Goal: Information Seeking & Learning: Learn about a topic

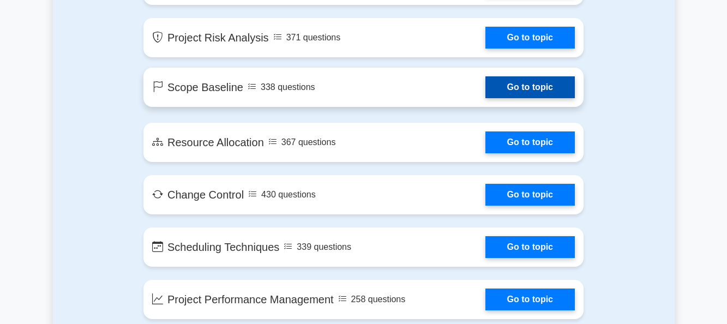
scroll to position [1581, 0]
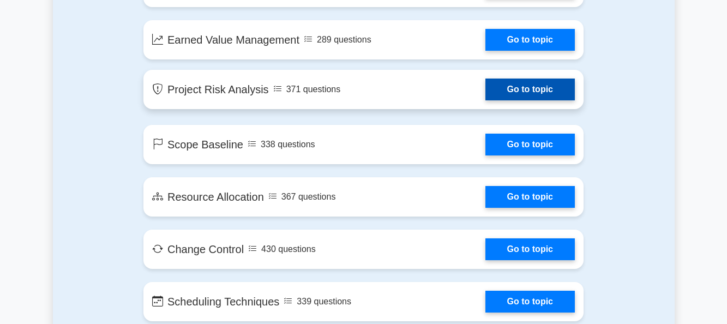
click at [485, 79] on link "Go to topic" at bounding box center [529, 90] width 89 height 22
click at [485, 81] on link "Go to topic" at bounding box center [529, 90] width 89 height 22
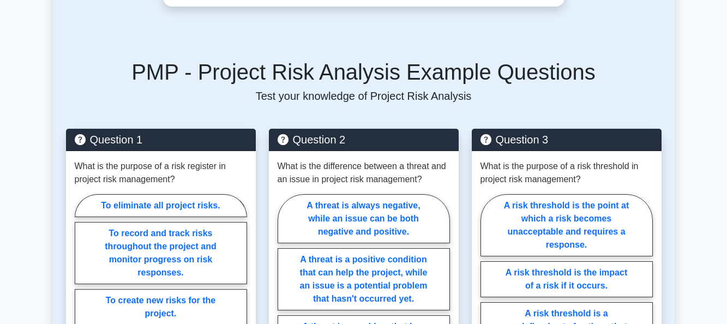
scroll to position [468, 0]
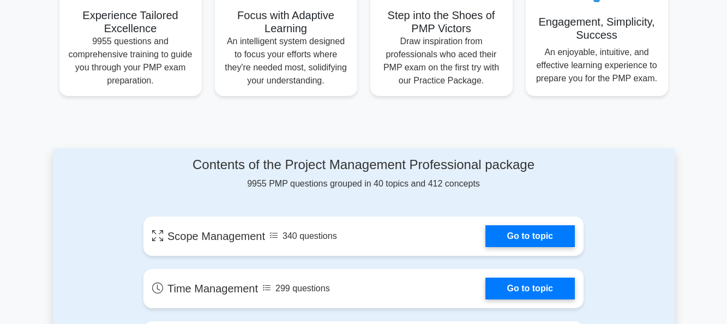
scroll to position [491, 0]
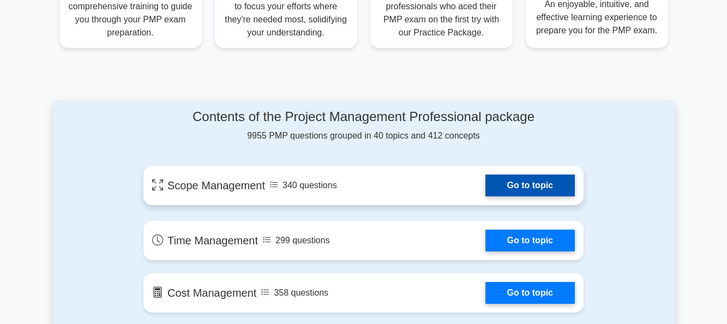
click at [521, 180] on link "Go to topic" at bounding box center [529, 185] width 89 height 22
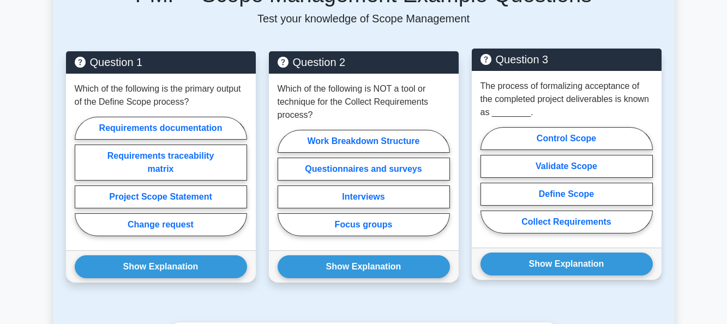
scroll to position [491, 0]
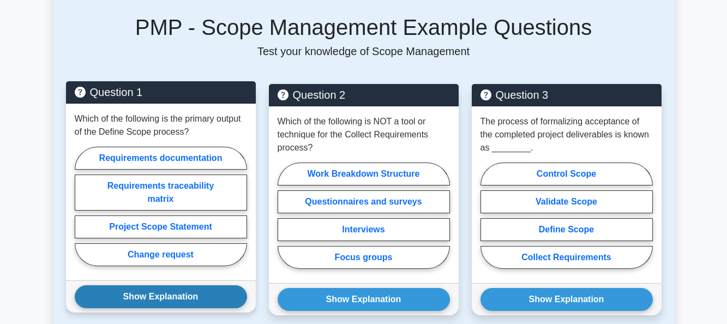
click at [173, 291] on button "Show Explanation" at bounding box center [161, 296] width 172 height 23
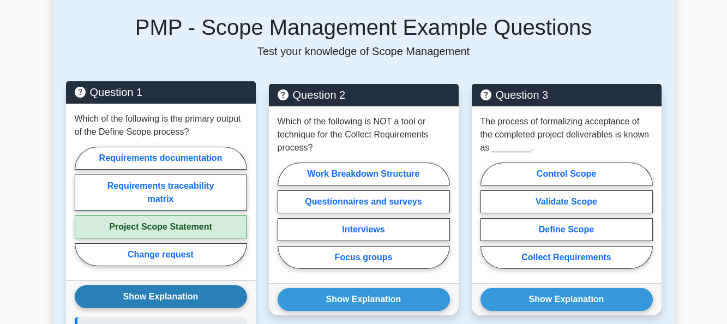
click at [178, 298] on button "Show Explanation" at bounding box center [161, 296] width 172 height 23
click at [179, 294] on button "Hide Explanation" at bounding box center [161, 296] width 172 height 23
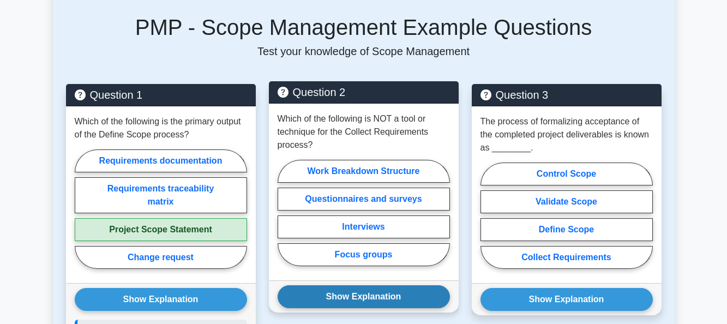
click at [354, 290] on button "Show Explanation" at bounding box center [363, 296] width 172 height 23
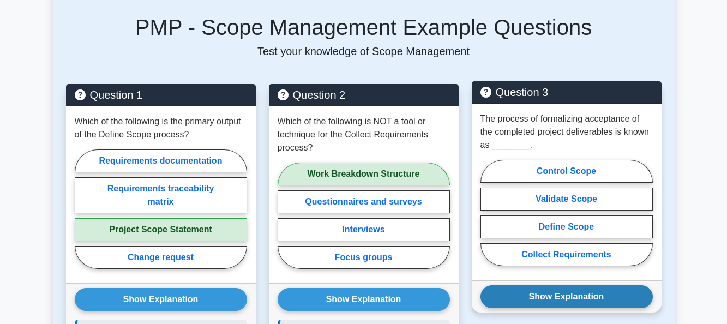
click at [546, 294] on button "Show Explanation" at bounding box center [566, 296] width 172 height 23
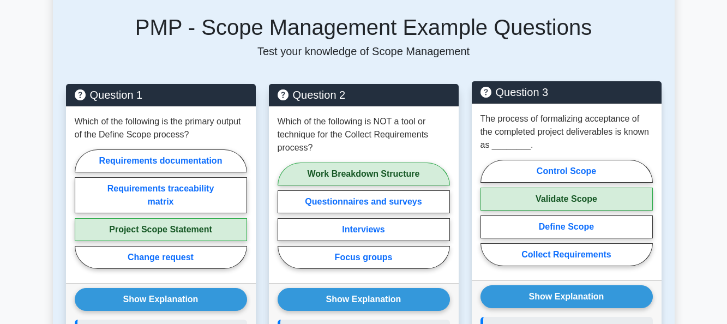
drag, startPoint x: 593, startPoint y: 144, endPoint x: 609, endPoint y: 137, distance: 17.1
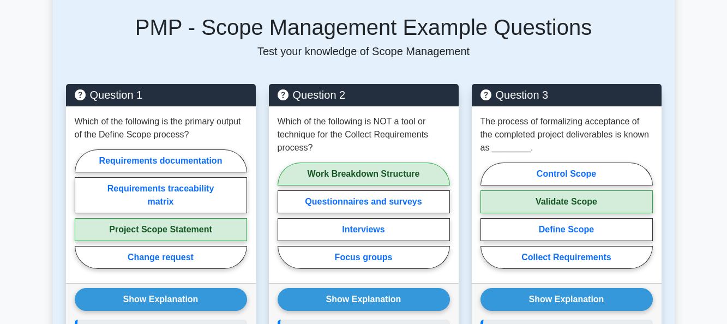
drag, startPoint x: 609, startPoint y: 137, endPoint x: 615, endPoint y: 65, distance: 72.8
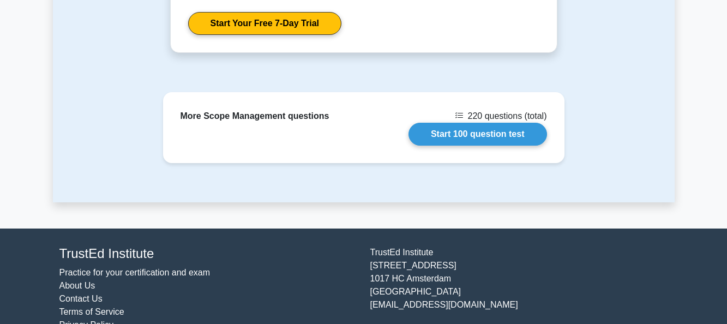
scroll to position [1480, 0]
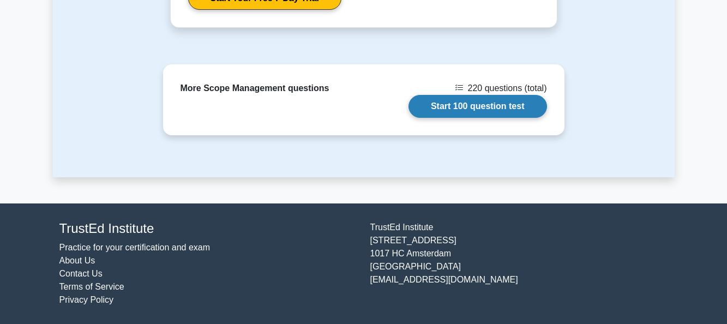
click at [526, 105] on link "Start 100 question test" at bounding box center [477, 106] width 138 height 23
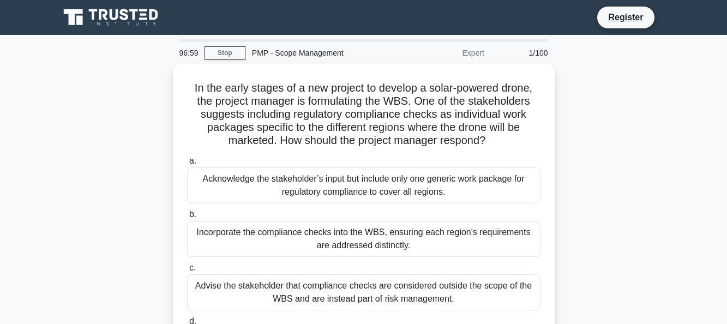
drag, startPoint x: 441, startPoint y: 52, endPoint x: 449, endPoint y: 51, distance: 7.7
click at [444, 51] on div "Expert" at bounding box center [442, 53] width 95 height 22
click at [458, 52] on div "Expert" at bounding box center [442, 53] width 95 height 22
click at [473, 53] on div "Expert" at bounding box center [442, 53] width 95 height 22
click at [300, 54] on div "PMP - Scope Management" at bounding box center [320, 53] width 150 height 22
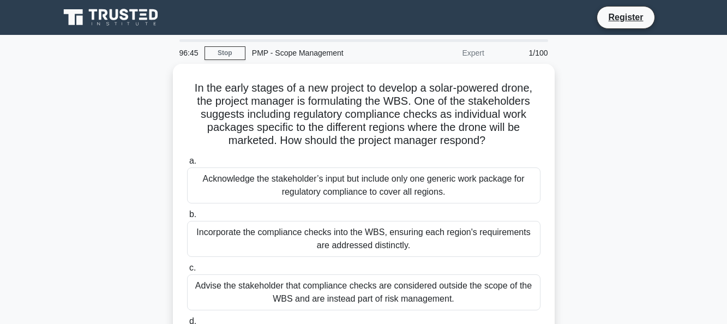
click at [533, 40] on div at bounding box center [363, 40] width 369 height 3
click at [477, 55] on div "Expert" at bounding box center [442, 53] width 95 height 22
click at [307, 54] on div "PMP - Scope Management" at bounding box center [320, 53] width 150 height 22
click at [255, 54] on div "PMP - Scope Management" at bounding box center [320, 53] width 150 height 22
click at [463, 51] on div "Expert" at bounding box center [442, 53] width 95 height 22
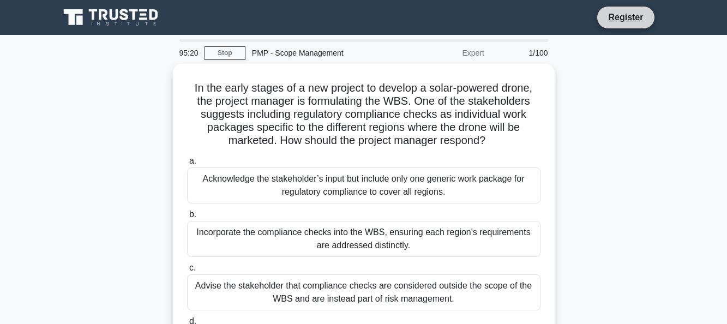
drag, startPoint x: 536, startPoint y: 47, endPoint x: 635, endPoint y: 26, distance: 101.5
click at [539, 44] on div "1/100" at bounding box center [523, 53] width 64 height 22
click at [632, 19] on link "Register" at bounding box center [625, 17] width 48 height 14
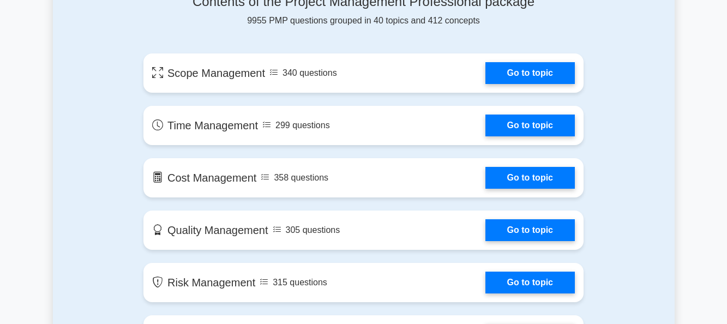
scroll to position [672, 0]
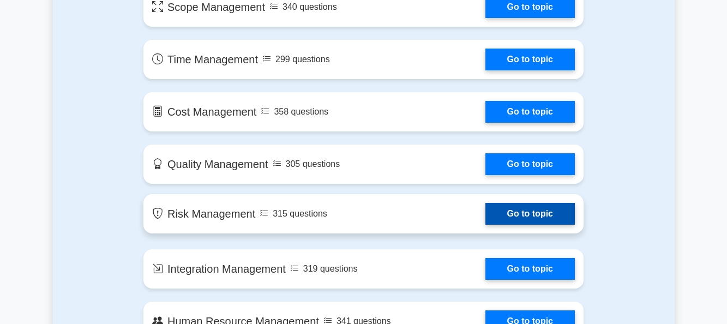
click at [485, 209] on link "Go to topic" at bounding box center [529, 214] width 89 height 22
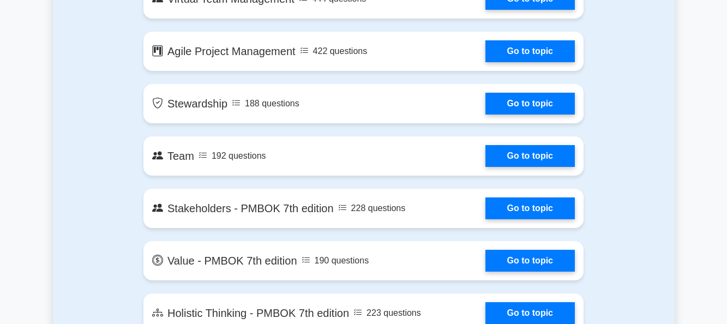
scroll to position [2144, 0]
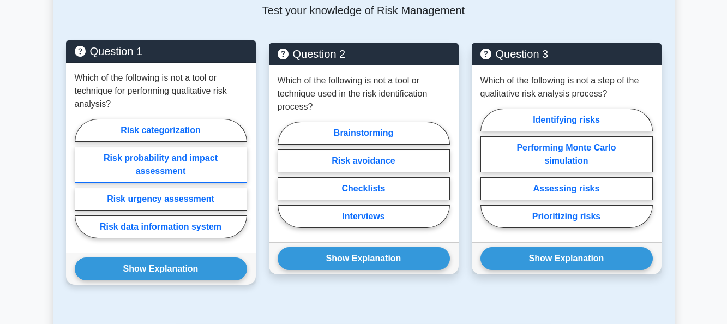
scroll to position [545, 0]
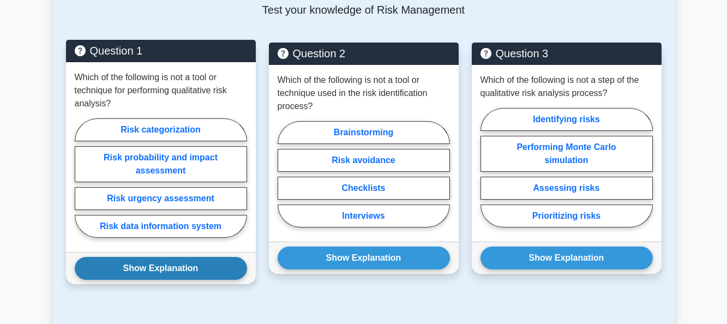
click at [229, 268] on button "Show Explanation" at bounding box center [161, 268] width 172 height 23
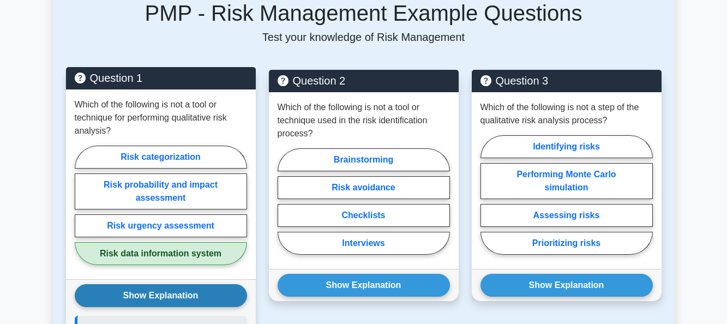
scroll to position [491, 0]
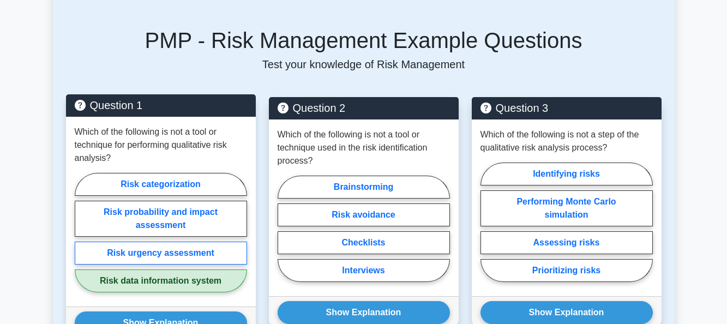
click at [110, 248] on label "Risk urgency assessment" at bounding box center [161, 253] width 172 height 23
click at [82, 239] on input "Risk urgency assessment" at bounding box center [78, 235] width 7 height 7
radio input "true"
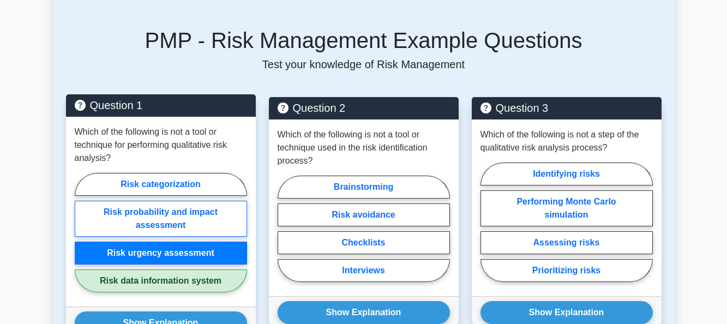
click at [116, 220] on label "Risk probability and impact assessment" at bounding box center [161, 219] width 172 height 36
click at [82, 232] on input "Risk probability and impact assessment" at bounding box center [78, 235] width 7 height 7
radio input "true"
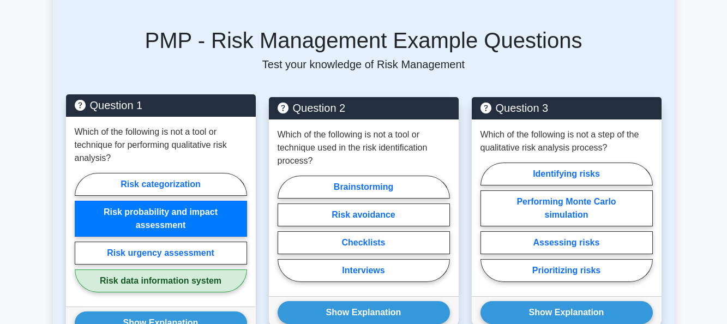
drag, startPoint x: 119, startPoint y: 202, endPoint x: 119, endPoint y: 212, distance: 9.3
click at [119, 208] on label "Risk probability and impact assessment" at bounding box center [161, 219] width 172 height 36
click at [82, 232] on input "Risk probability and impact assessment" at bounding box center [78, 235] width 7 height 7
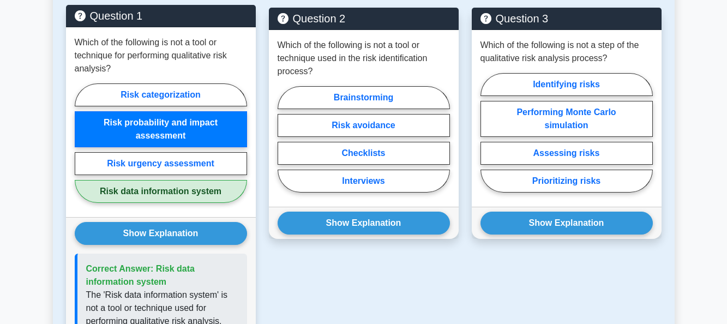
scroll to position [600, 0]
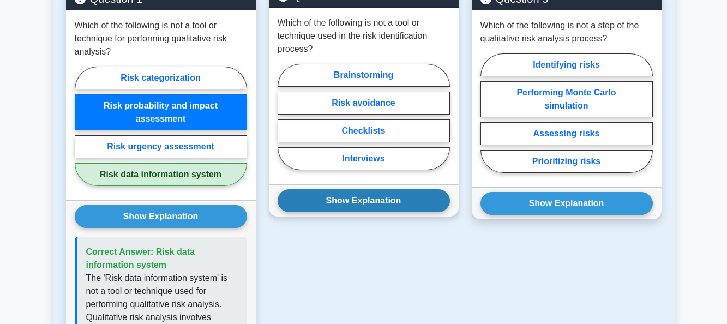
click at [364, 192] on button "Show Explanation" at bounding box center [363, 200] width 172 height 23
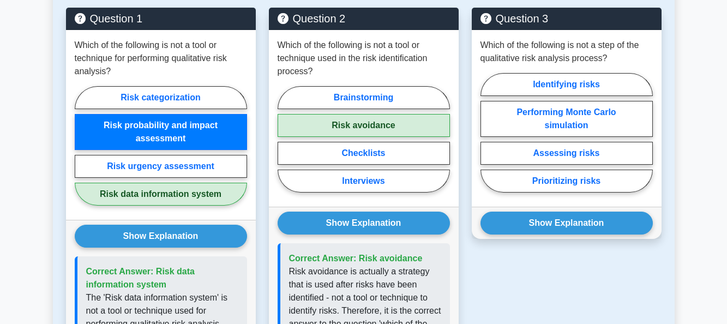
scroll to position [545, 0]
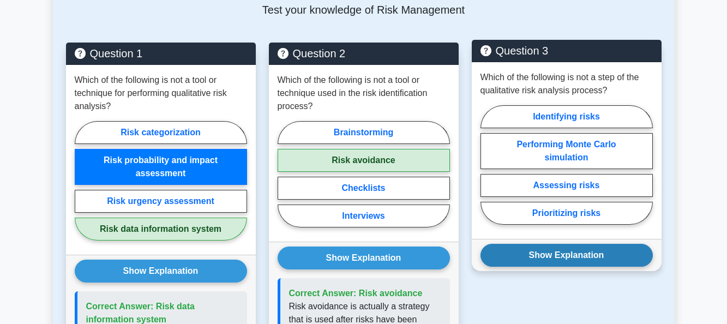
click at [552, 258] on button "Show Explanation" at bounding box center [566, 255] width 172 height 23
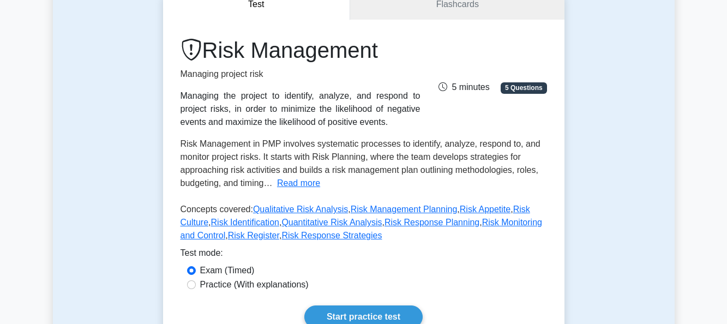
scroll to position [164, 0]
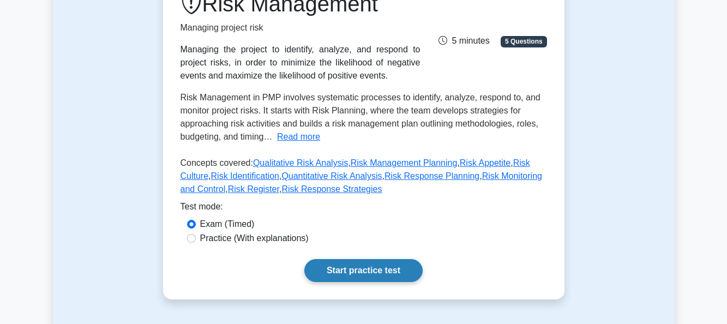
click at [346, 266] on link "Start practice test" at bounding box center [363, 270] width 118 height 23
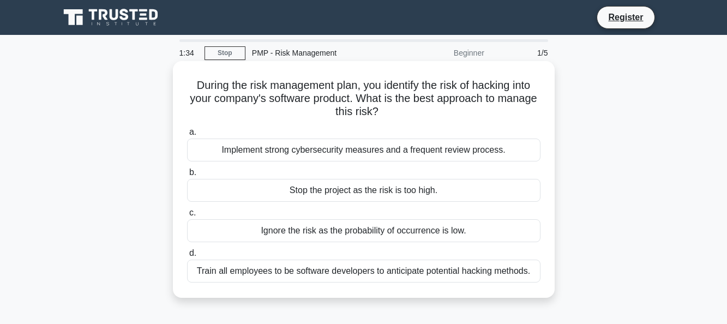
click at [218, 267] on div "Train all employees to be software developers to anticipate potential hacking m…" at bounding box center [363, 271] width 353 height 23
click at [187, 257] on input "d. Train all employees to be software developers to anticipate potential hackin…" at bounding box center [187, 253] width 0 height 7
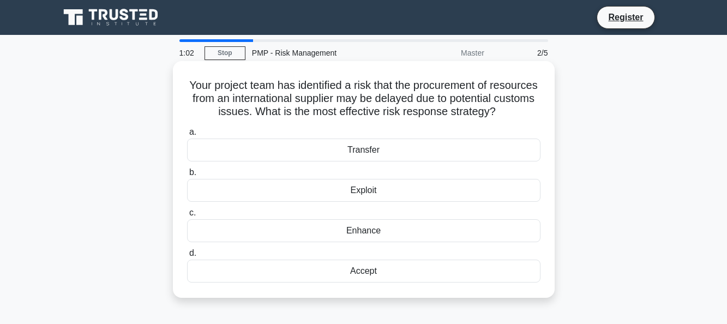
click at [379, 282] on div "Accept" at bounding box center [363, 271] width 353 height 23
click at [187, 257] on input "d. Accept" at bounding box center [187, 253] width 0 height 7
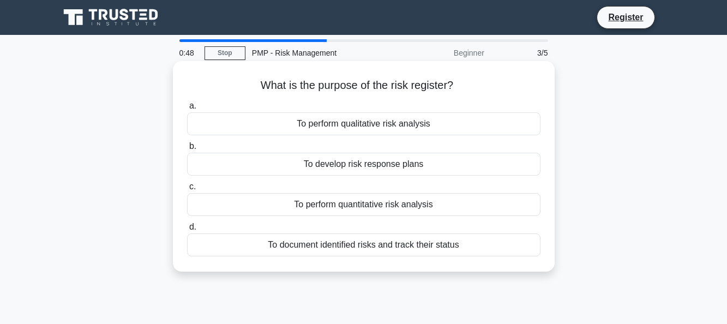
click at [325, 242] on div "To document identified risks and track their status" at bounding box center [363, 244] width 353 height 23
click at [187, 231] on input "d. To document identified risks and track their status" at bounding box center [187, 227] width 0 height 7
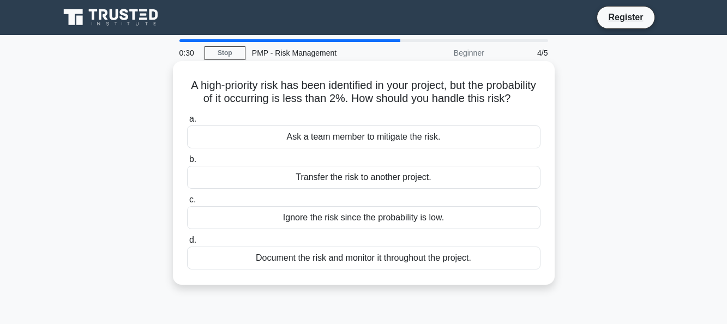
click at [333, 188] on div "Transfer the risk to another project." at bounding box center [363, 177] width 353 height 23
click at [187, 163] on input "b. Transfer the risk to another project." at bounding box center [187, 159] width 0 height 7
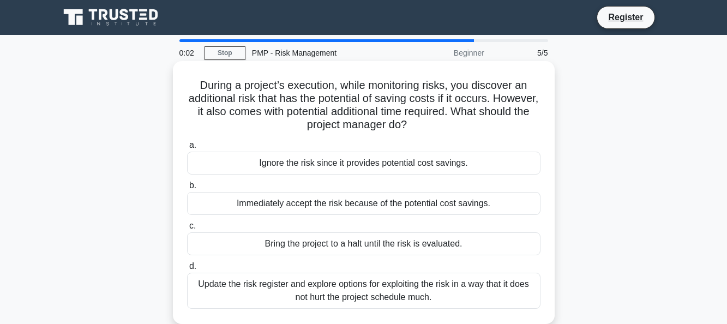
click at [397, 204] on div "Immediately accept the risk because of the potential cost savings." at bounding box center [363, 203] width 353 height 23
click at [187, 189] on input "b. Immediately accept the risk because of the potential cost savings." at bounding box center [187, 185] width 0 height 7
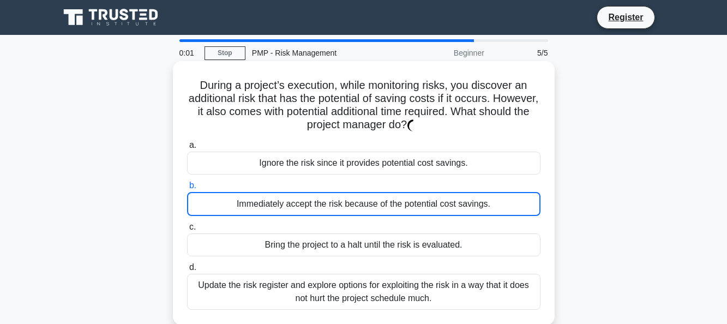
click at [397, 207] on div "Immediately accept the risk because of the potential cost savings." at bounding box center [363, 204] width 353 height 24
click at [187, 189] on input "b. Immediately accept the risk because of the potential cost savings." at bounding box center [187, 185] width 0 height 7
click at [397, 201] on div "Immediately accept the risk because of the potential cost savings." at bounding box center [363, 204] width 353 height 24
click at [187, 189] on input "b. Immediately accept the risk because of the potential cost savings." at bounding box center [187, 185] width 0 height 7
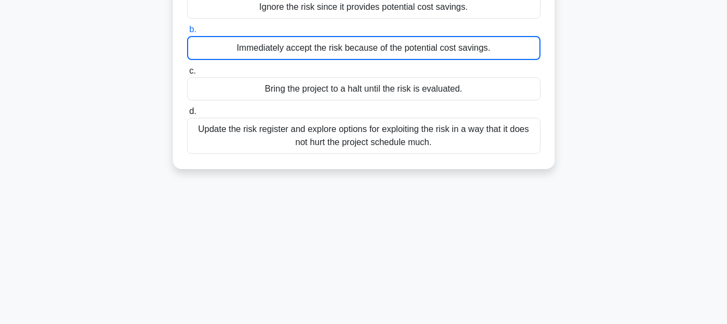
scroll to position [164, 0]
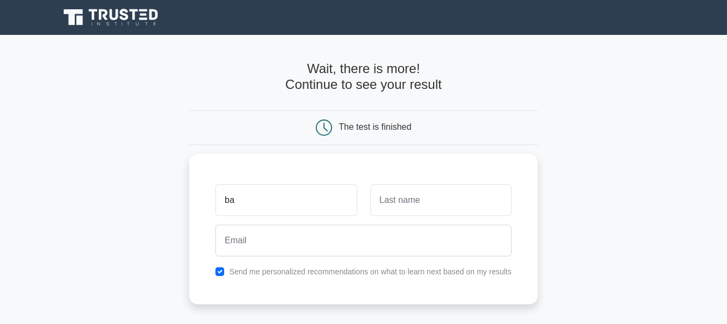
type input "b"
type input "habtam"
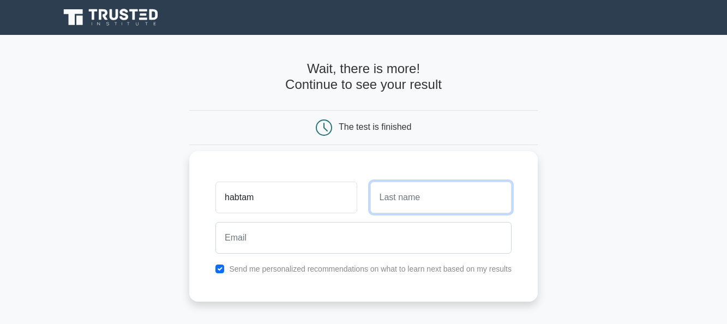
click at [434, 201] on input "text" at bounding box center [440, 198] width 141 height 32
type input "endalew"
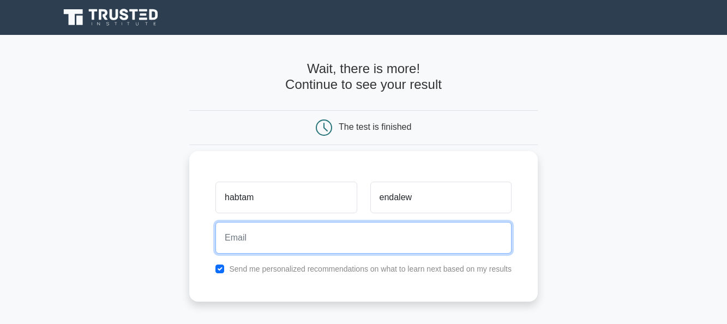
click at [293, 243] on input "email" at bounding box center [363, 238] width 296 height 32
type input "BoGizeLekulu"
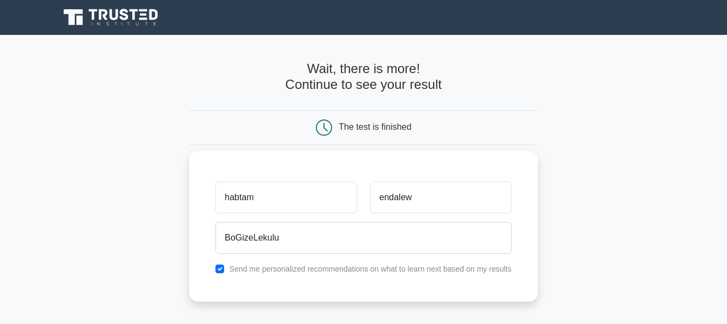
click at [337, 267] on label "Send me personalized recommendations on what to learn next based on my results" at bounding box center [370, 268] width 282 height 9
click at [257, 271] on label "Send me personalized recommendations on what to learn next based on my results" at bounding box center [370, 268] width 282 height 9
click at [224, 264] on input "checkbox" at bounding box center [219, 268] width 9 height 9
click at [224, 267] on input "checkbox" at bounding box center [219, 268] width 9 height 9
checkbox input "true"
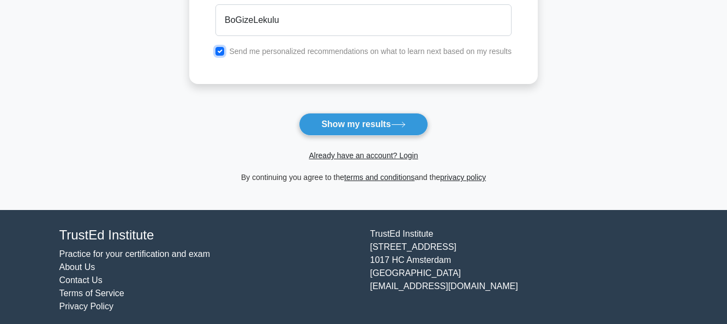
scroll to position [218, 0]
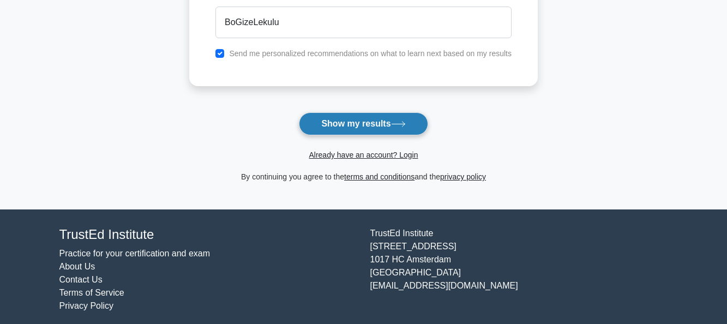
drag, startPoint x: 354, startPoint y: 117, endPoint x: 353, endPoint y: 126, distance: 9.3
click at [354, 123] on button "Show my results" at bounding box center [363, 123] width 129 height 23
click at [350, 119] on button "Show my results" at bounding box center [363, 123] width 129 height 23
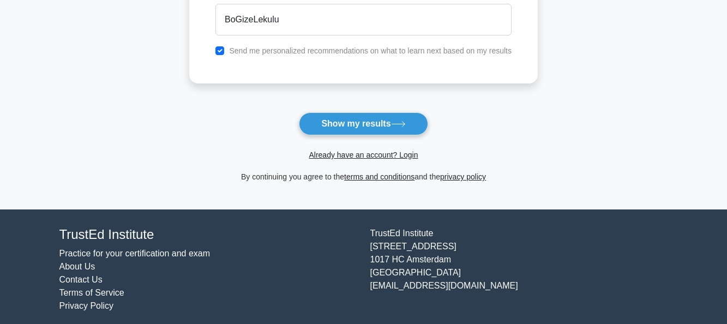
click at [340, 46] on label "Send me personalized recommendations on what to learn next based on my results" at bounding box center [370, 50] width 282 height 9
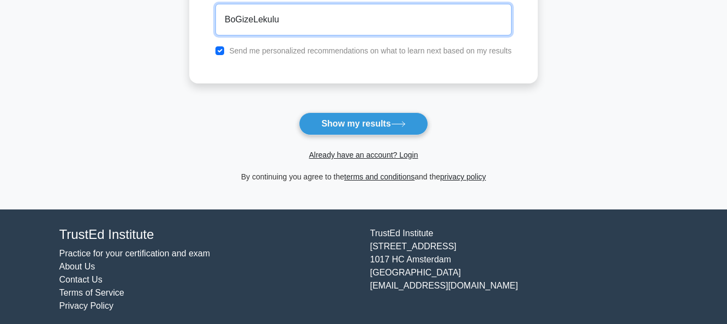
click at [315, 21] on input "BoGizeLekulu" at bounding box center [363, 20] width 296 height 32
type input "B"
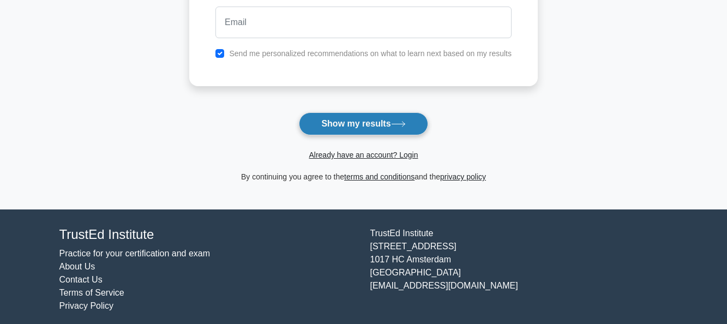
click at [334, 118] on button "Show my results" at bounding box center [363, 123] width 129 height 23
click at [359, 47] on label "Send me personalized recommendations on what to learn next based on my results" at bounding box center [370, 50] width 282 height 9
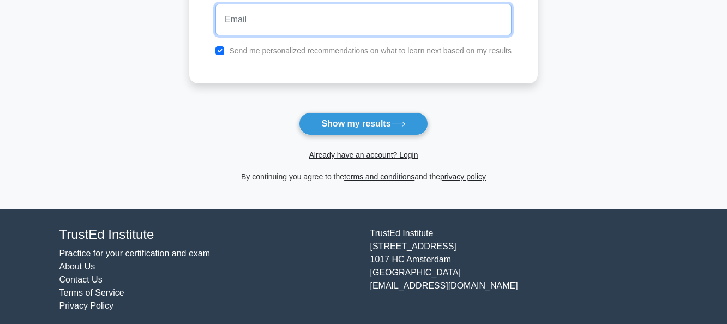
click at [268, 21] on input "email" at bounding box center [363, 20] width 296 height 32
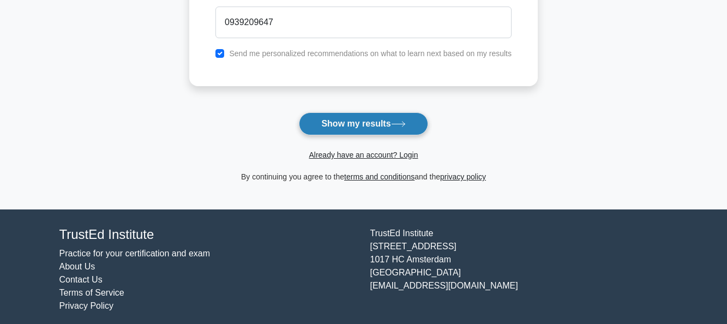
click at [373, 116] on button "Show my results" at bounding box center [363, 123] width 129 height 23
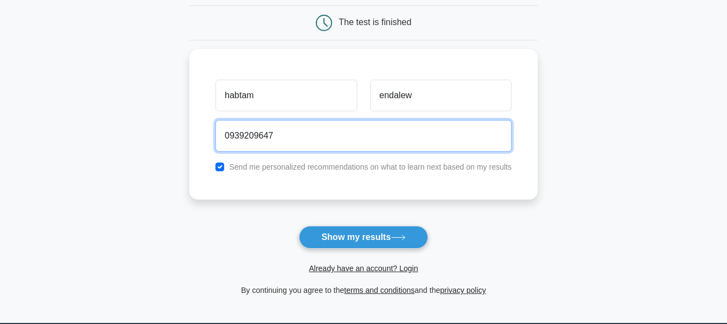
scroll to position [109, 0]
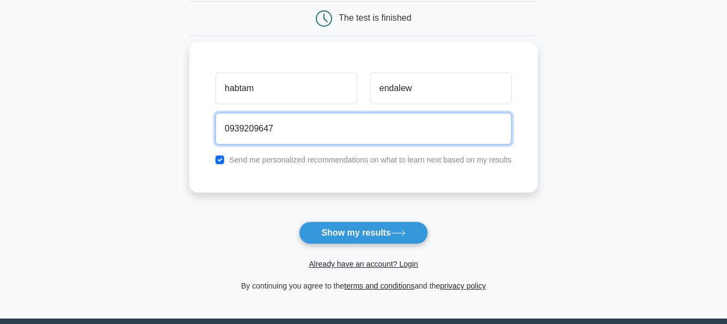
click at [280, 130] on input "0939209647" at bounding box center [363, 129] width 296 height 32
click at [277, 128] on input "0939209647" at bounding box center [363, 129] width 296 height 32
type input "0"
type input "9"
click at [262, 124] on input "0938" at bounding box center [363, 129] width 296 height 32
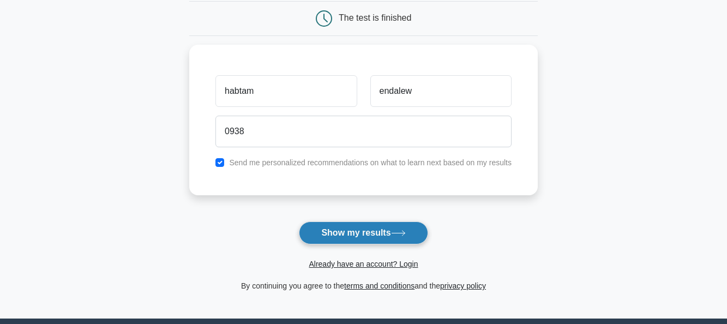
click at [341, 226] on button "Show my results" at bounding box center [363, 232] width 129 height 23
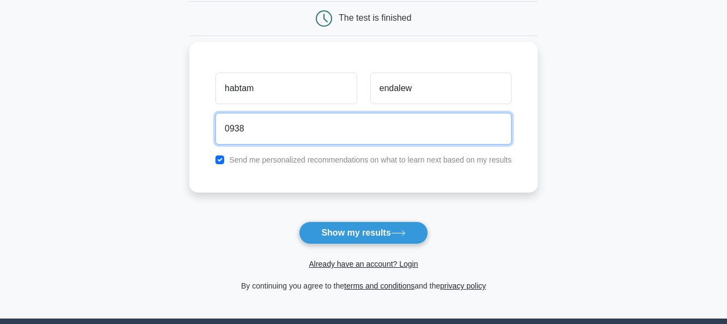
click at [245, 132] on input "0938" at bounding box center [363, 129] width 296 height 32
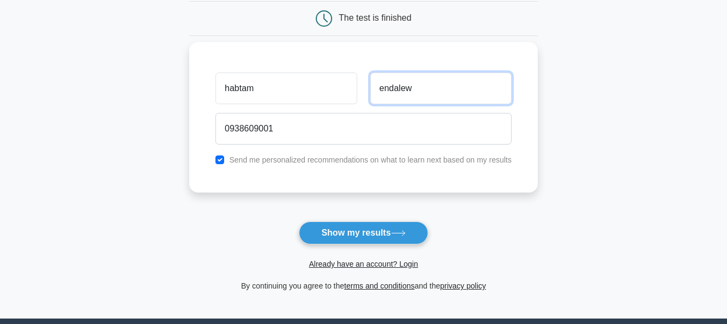
click at [432, 89] on input "endalew" at bounding box center [440, 89] width 141 height 32
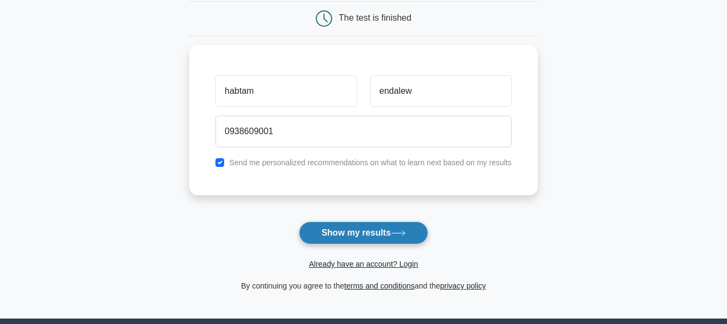
click at [376, 226] on button "Show my results" at bounding box center [363, 232] width 129 height 23
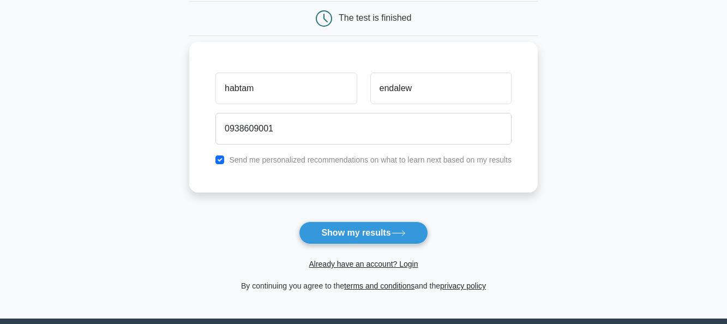
click at [370, 166] on div "Send me personalized recommendations on what to learn next based on my results" at bounding box center [363, 159] width 309 height 13
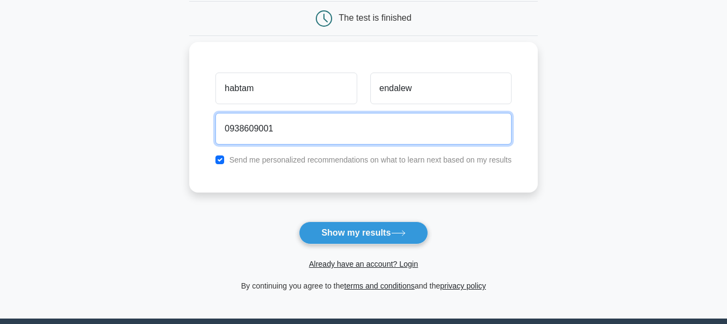
click at [275, 132] on input "0938609001" at bounding box center [363, 129] width 296 height 32
type input "0"
type input "habtam2011 @gmi.com"
click at [299, 221] on button "Show my results" at bounding box center [363, 232] width 129 height 23
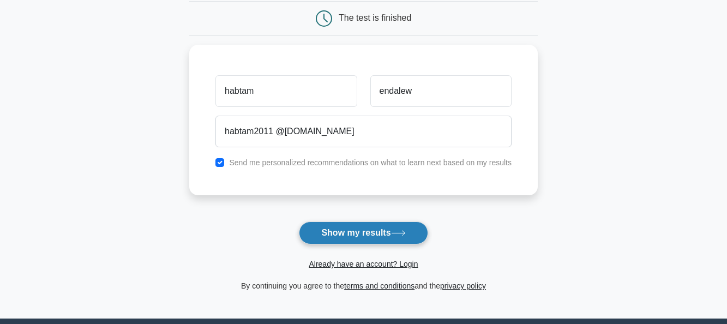
click at [354, 234] on button "Show my results" at bounding box center [363, 232] width 129 height 23
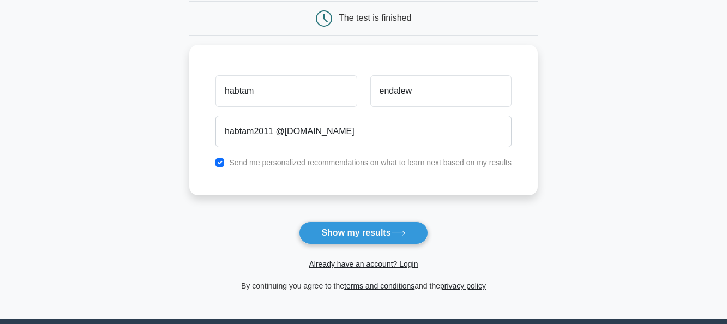
click at [389, 19] on div "The test is finished" at bounding box center [375, 17] width 73 height 9
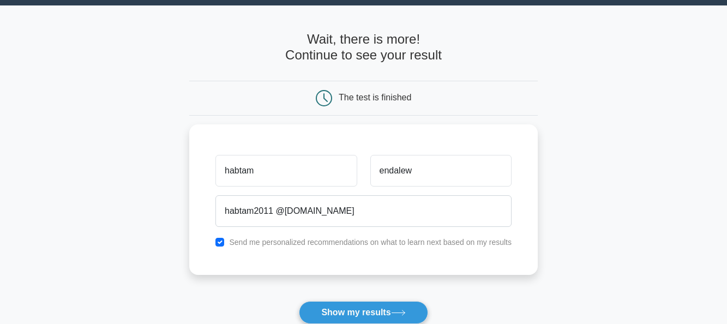
scroll to position [0, 0]
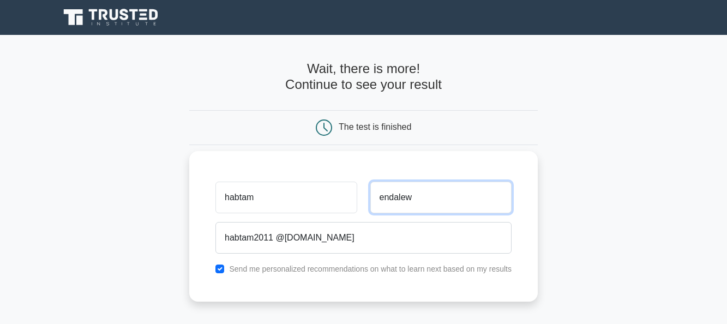
click at [418, 194] on input "endalew" at bounding box center [440, 198] width 141 height 32
type input "e"
type input "getachew"
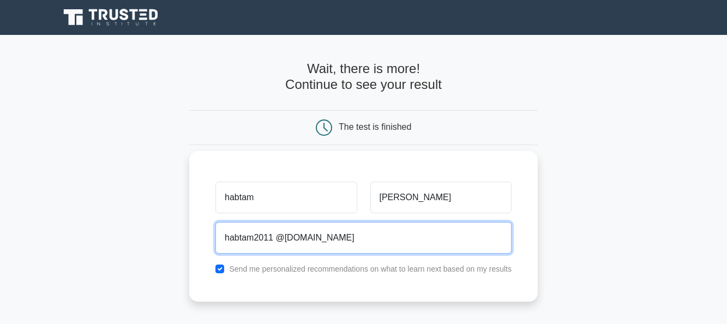
click at [322, 243] on input "habtam2011 @gmi.com" at bounding box center [363, 238] width 296 height 32
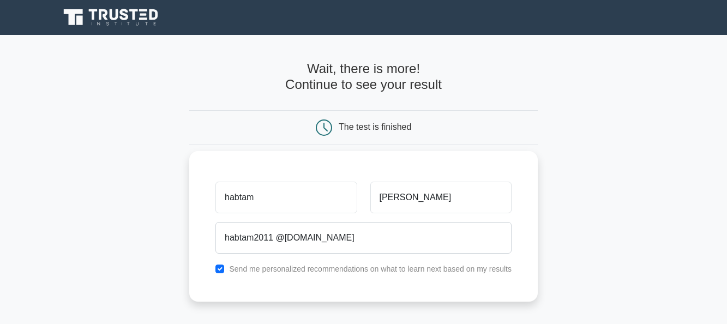
click at [300, 264] on div "habtam getachew habtam2011 @gmi.com Send me personalized recommendations on wha…" at bounding box center [363, 226] width 348 height 150
click at [297, 266] on label "Send me personalized recommendations on what to learn next based on my results" at bounding box center [370, 268] width 282 height 9
click at [285, 269] on label "Send me personalized recommendations on what to learn next based on my results" at bounding box center [370, 268] width 282 height 9
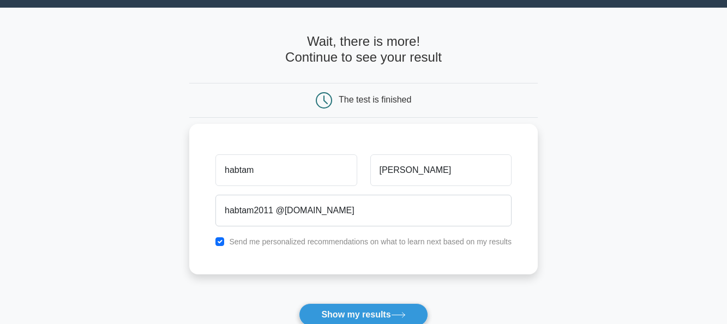
scroll to position [55, 0]
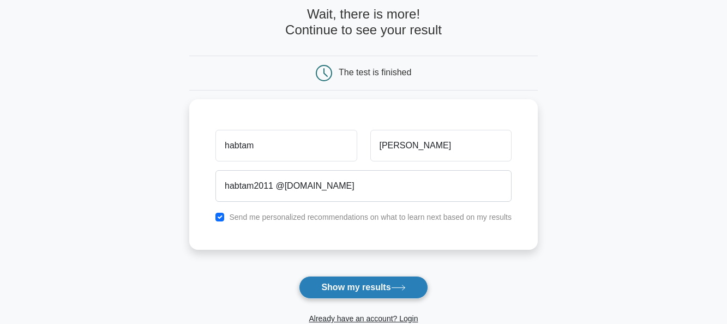
click at [308, 280] on button "Show my results" at bounding box center [363, 287] width 129 height 23
click at [327, 287] on button "Show my results" at bounding box center [363, 287] width 129 height 23
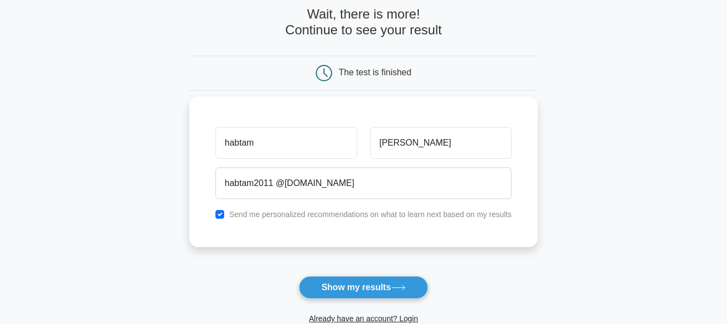
click at [346, 216] on label "Send me personalized recommendations on what to learn next based on my results" at bounding box center [370, 214] width 282 height 9
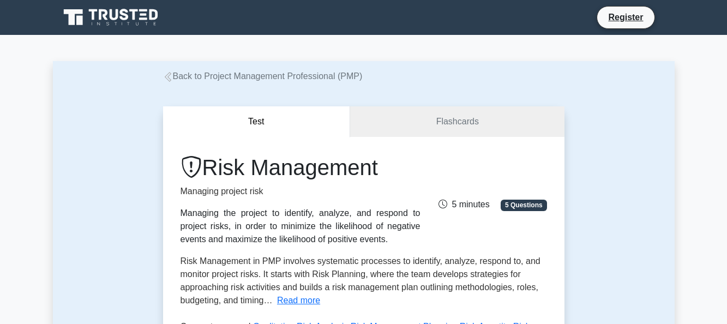
click at [517, 207] on span "5 Questions" at bounding box center [523, 205] width 46 height 11
click at [523, 203] on span "5 Questions" at bounding box center [523, 205] width 46 height 11
click at [476, 207] on span "5 minutes" at bounding box center [463, 204] width 51 height 9
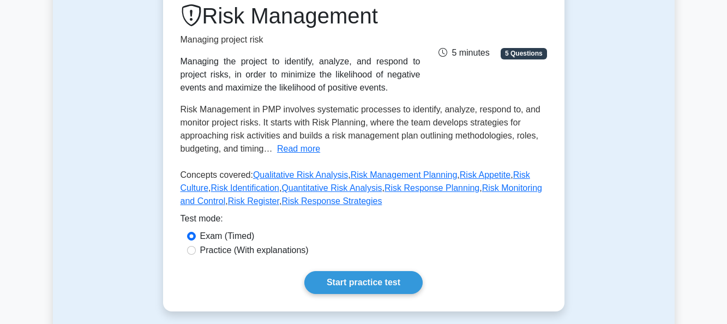
scroll to position [273, 0]
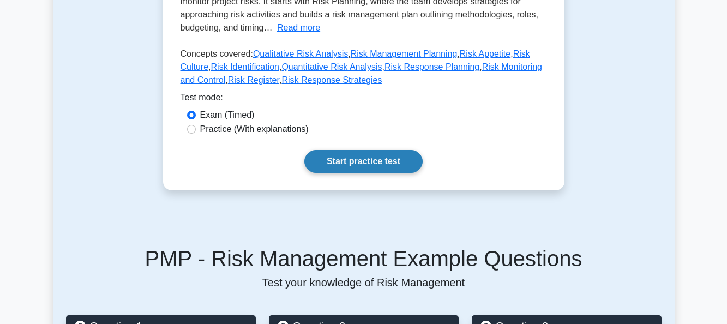
click at [369, 166] on link "Start practice test" at bounding box center [363, 161] width 118 height 23
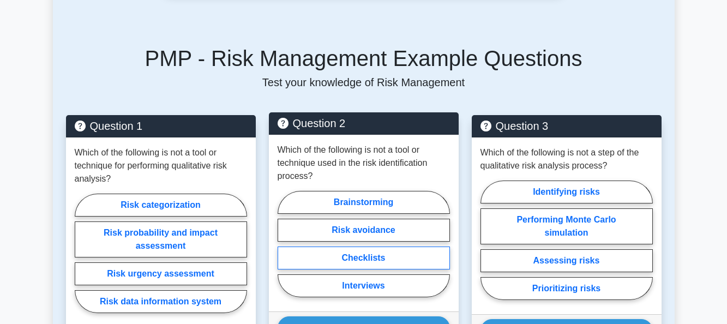
scroll to position [545, 0]
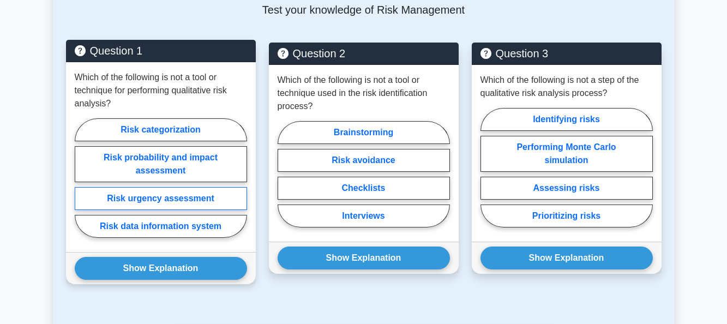
click at [156, 201] on label "Risk urgency assessment" at bounding box center [161, 198] width 172 height 23
click at [82, 185] on input "Risk urgency assessment" at bounding box center [78, 181] width 7 height 7
radio input "true"
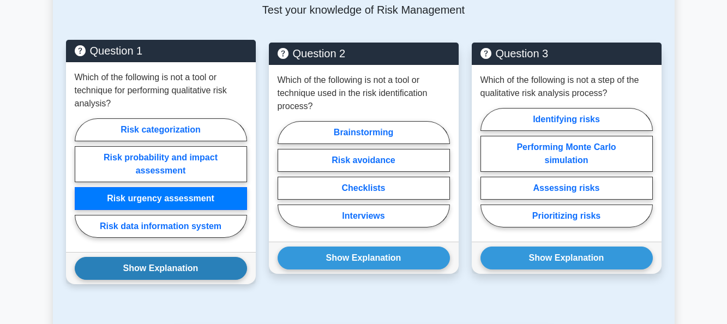
click at [167, 266] on button "Show Explanation" at bounding box center [161, 268] width 172 height 23
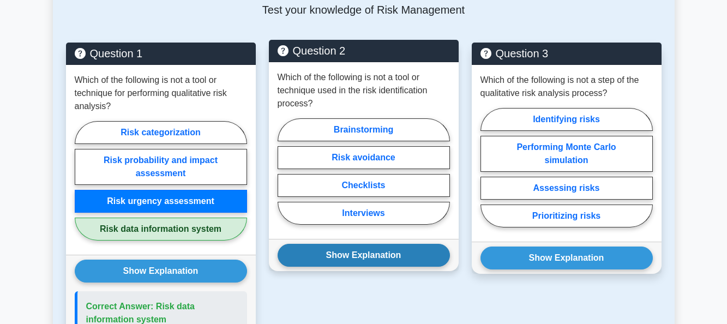
click at [329, 249] on button "Show Explanation" at bounding box center [363, 255] width 172 height 23
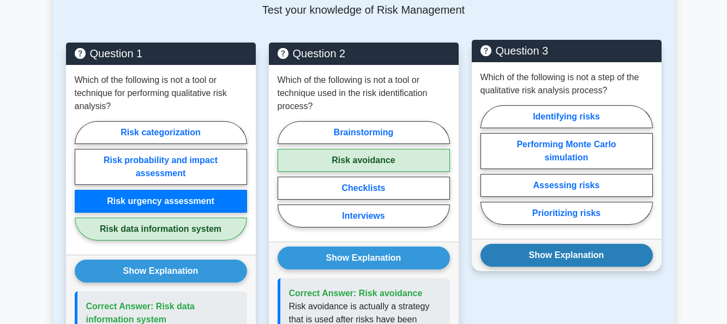
click at [552, 252] on button "Show Explanation" at bounding box center [566, 255] width 172 height 23
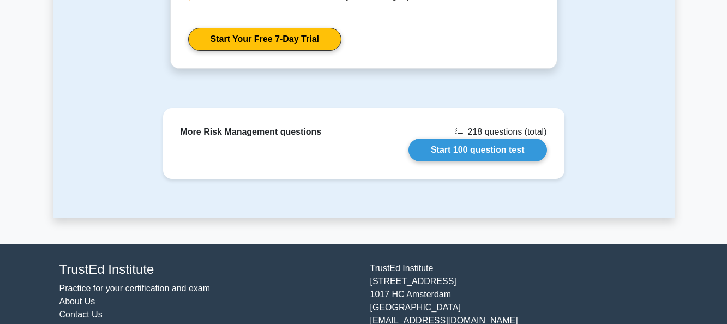
scroll to position [1363, 0]
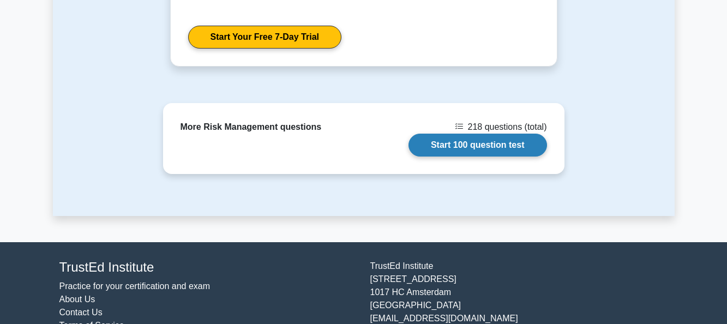
click at [464, 152] on link "Start 100 question test" at bounding box center [477, 145] width 138 height 23
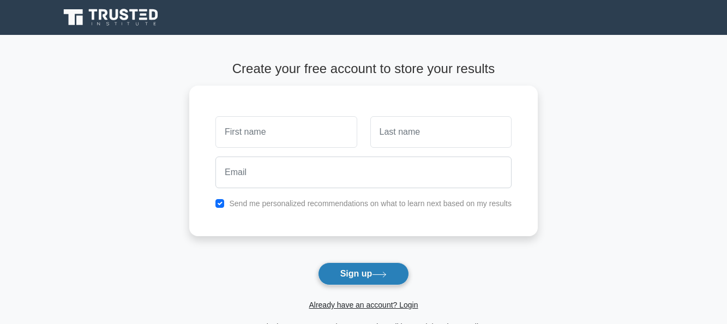
click at [355, 276] on button "Sign up" at bounding box center [364, 273] width 92 height 23
click at [381, 277] on icon at bounding box center [379, 275] width 15 height 6
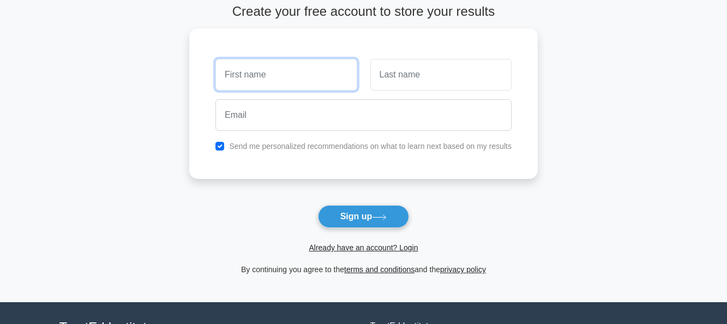
scroll to position [156, 0]
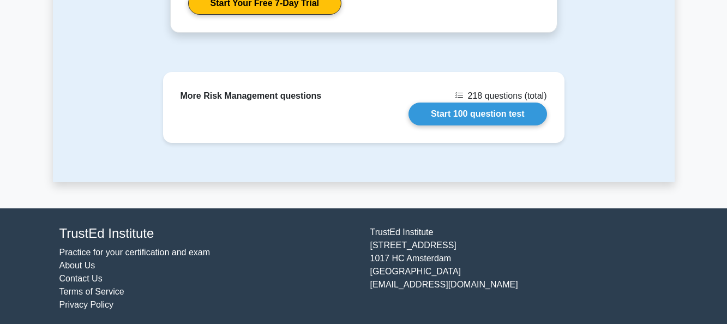
scroll to position [1114, 0]
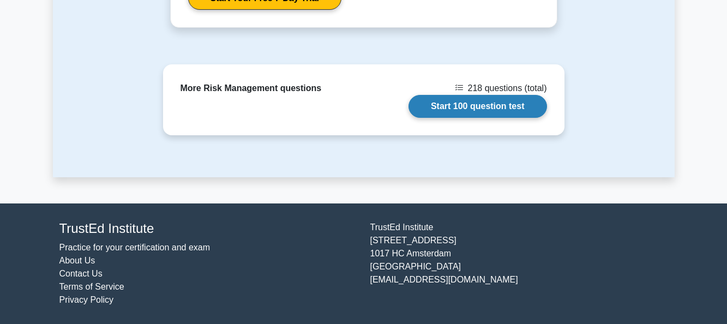
click at [474, 99] on link "Start 100 question test" at bounding box center [477, 106] width 138 height 23
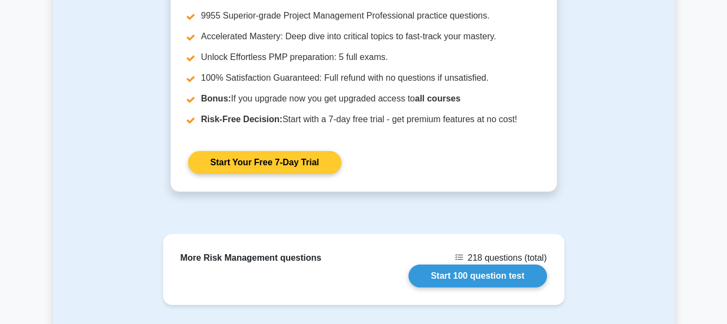
scroll to position [950, 0]
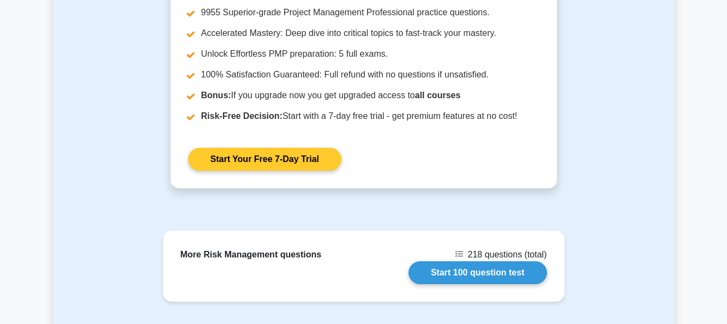
click at [290, 160] on link "Start Your Free 7-Day Trial" at bounding box center [264, 159] width 153 height 23
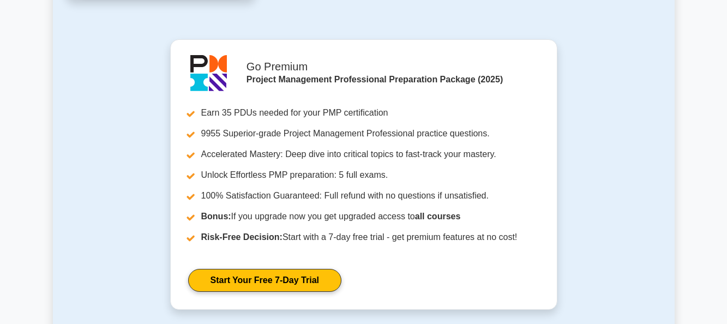
scroll to position [841, 0]
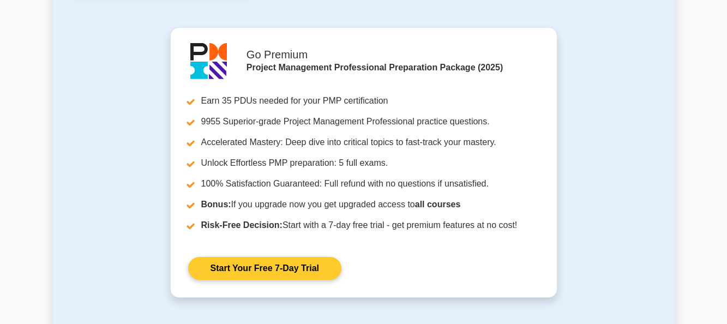
click at [285, 257] on link "Start Your Free 7-Day Trial" at bounding box center [264, 268] width 153 height 23
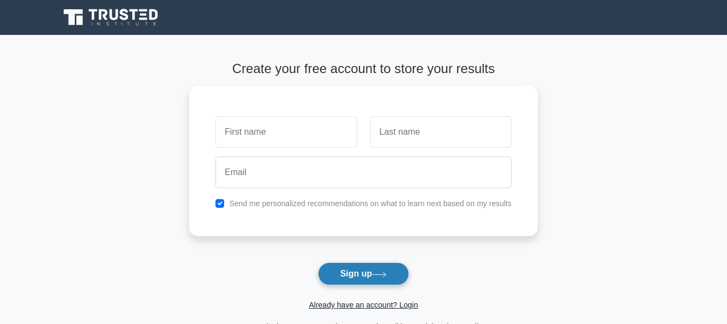
drag, startPoint x: 0, startPoint y: 0, endPoint x: 361, endPoint y: 270, distance: 451.0
click at [361, 270] on button "Sign up" at bounding box center [364, 273] width 92 height 23
click at [340, 203] on label "Send me personalized recommendations on what to learn next based on my results" at bounding box center [370, 200] width 282 height 9
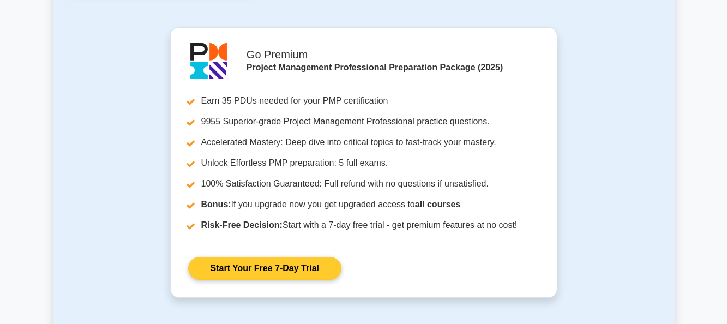
scroll to position [590, 0]
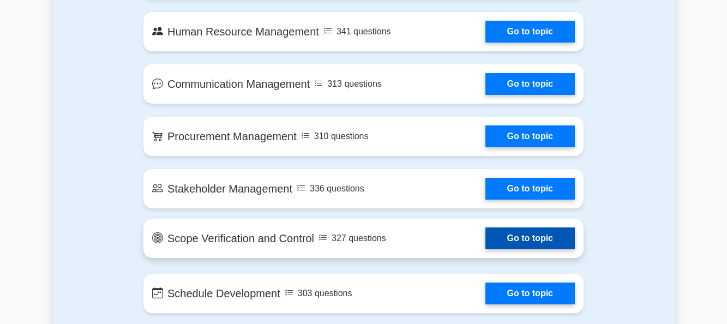
scroll to position [960, 0]
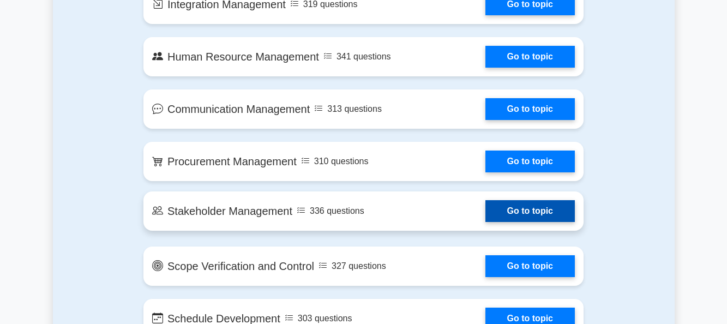
click at [485, 201] on link "Go to topic" at bounding box center [529, 211] width 89 height 22
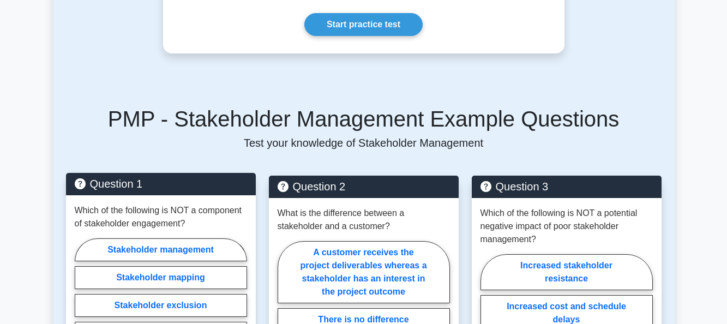
scroll to position [545, 0]
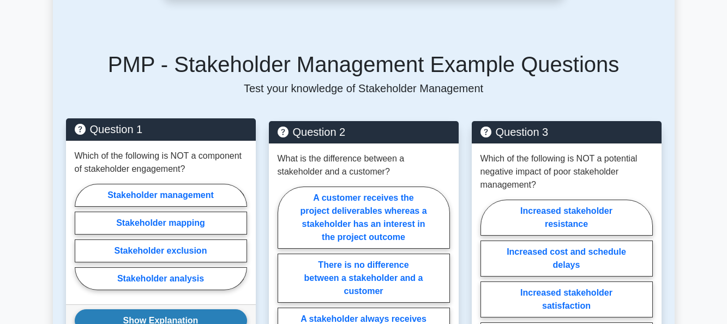
click at [155, 309] on button "Show Explanation" at bounding box center [161, 320] width 172 height 23
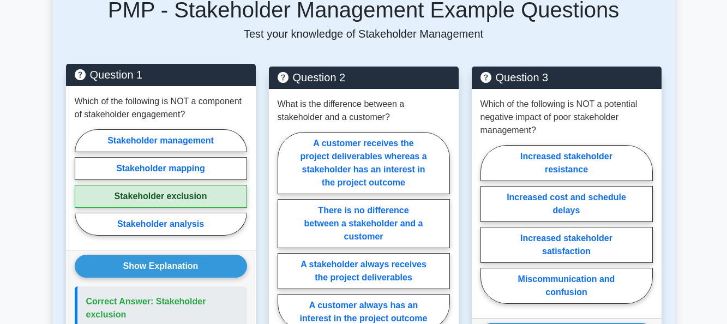
scroll to position [654, 0]
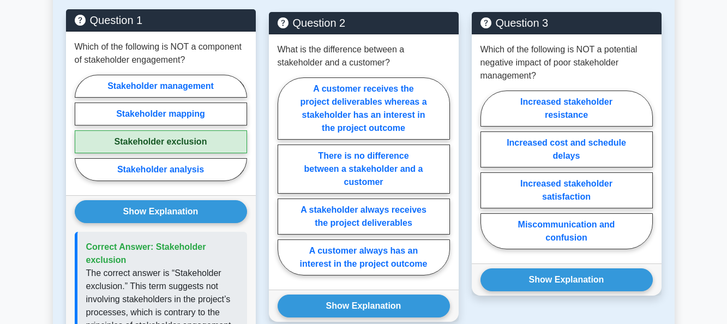
click at [75, 200] on button "Show Explanation" at bounding box center [161, 211] width 172 height 23
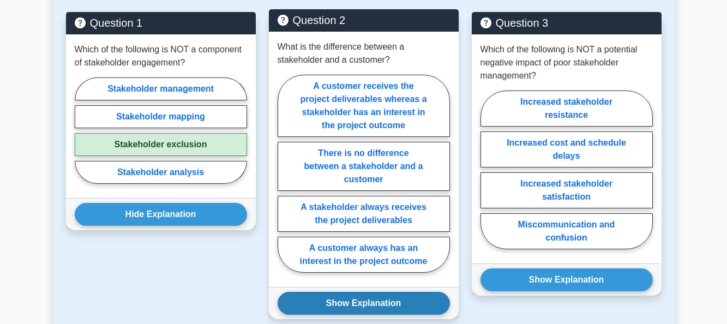
click at [334, 292] on button "Show Explanation" at bounding box center [363, 303] width 172 height 23
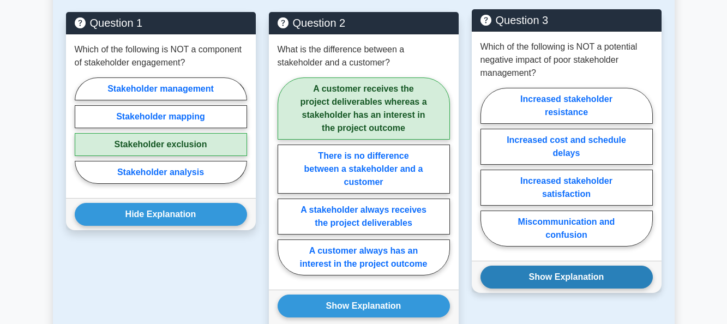
click at [566, 266] on button "Show Explanation" at bounding box center [566, 277] width 172 height 23
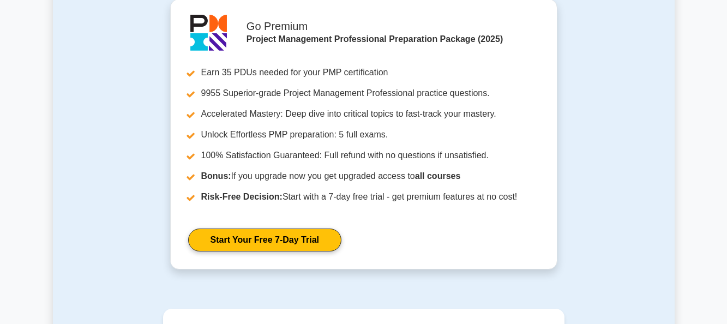
scroll to position [1690, 0]
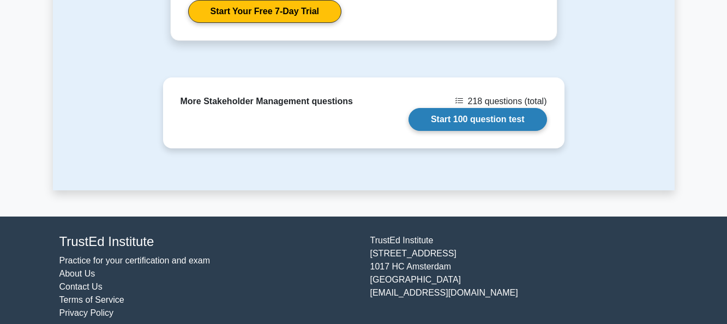
click at [503, 109] on link "Start 100 question test" at bounding box center [477, 119] width 138 height 23
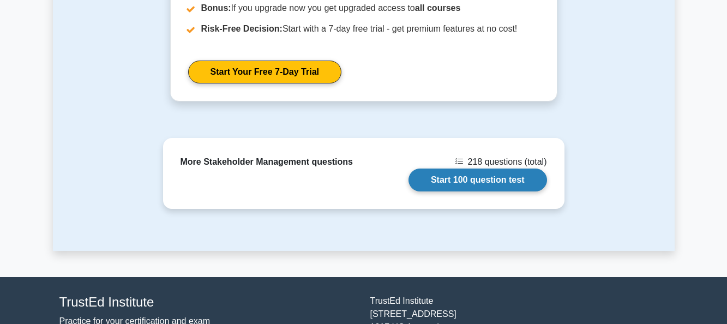
scroll to position [1417, 0]
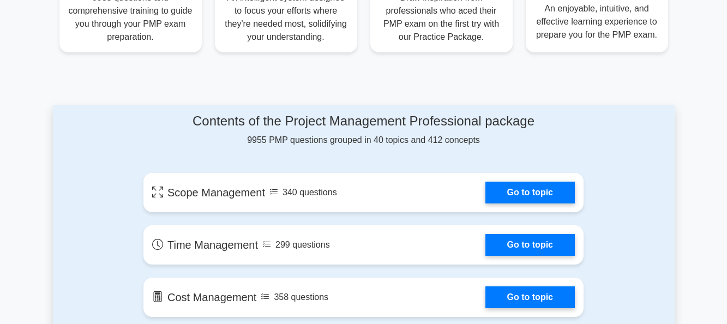
scroll to position [633, 0]
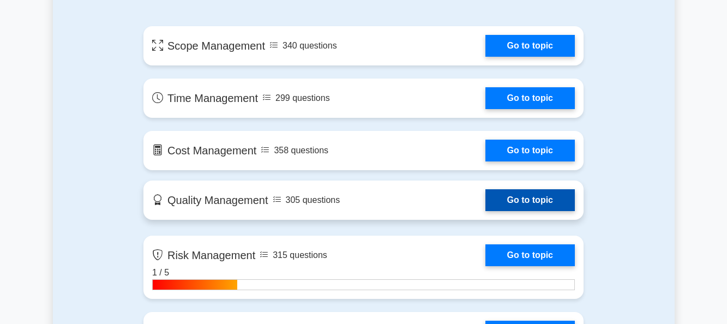
click at [500, 200] on link "Go to topic" at bounding box center [529, 200] width 89 height 22
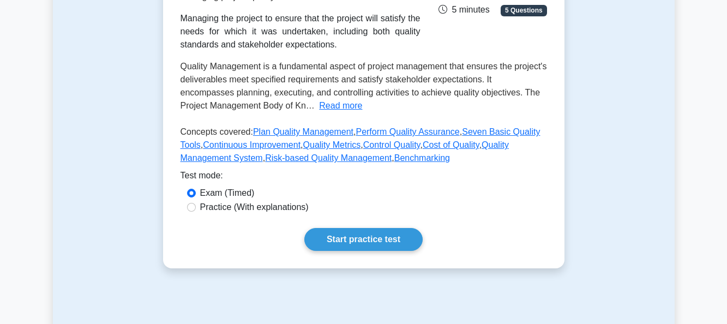
scroll to position [218, 0]
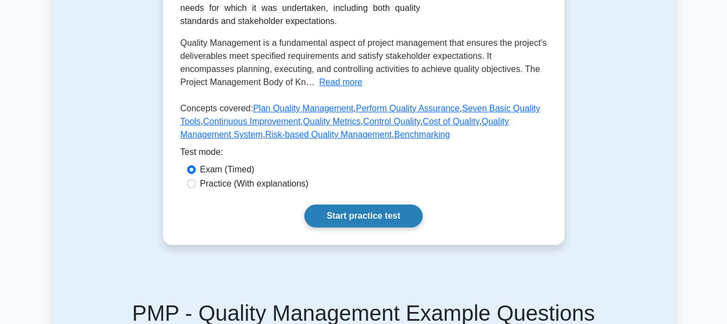
click at [346, 210] on link "Start practice test" at bounding box center [363, 215] width 118 height 23
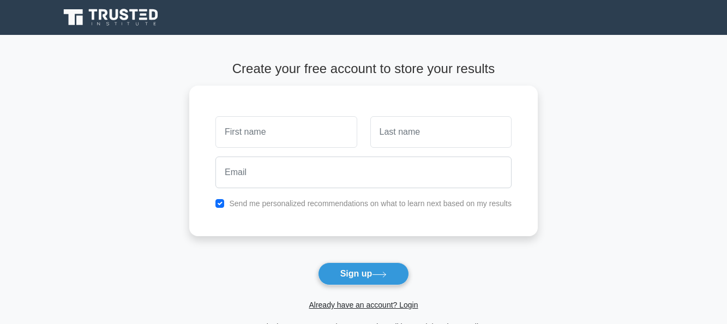
click at [359, 266] on button "Sign up" at bounding box center [364, 273] width 92 height 23
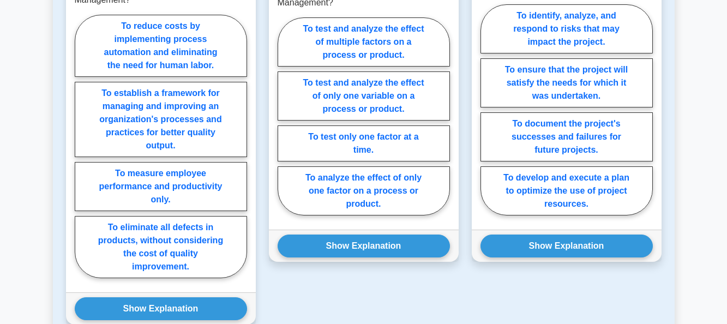
scroll to position [654, 0]
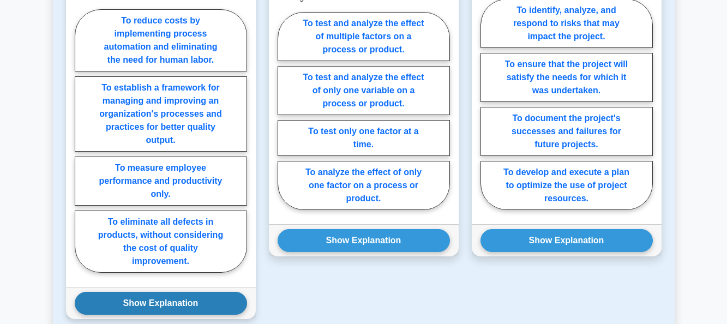
click at [190, 297] on button "Show Explanation" at bounding box center [161, 303] width 172 height 23
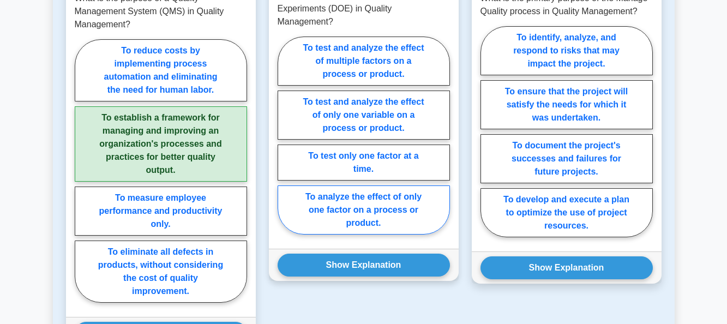
scroll to position [600, 0]
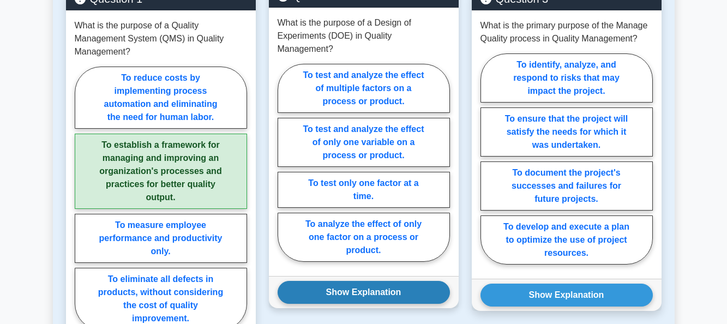
click at [359, 285] on button "Show Explanation" at bounding box center [363, 292] width 172 height 23
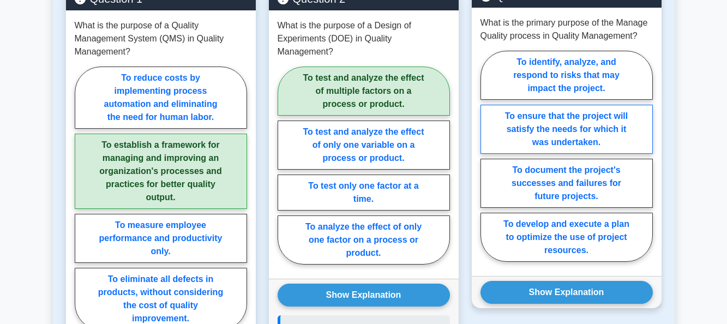
click at [575, 122] on label "To ensure that the project will satisfy the needs for which it was undertaken." at bounding box center [566, 129] width 172 height 49
click at [487, 156] on input "To ensure that the project will satisfy the needs for which it was undertaken." at bounding box center [483, 159] width 7 height 7
radio input "true"
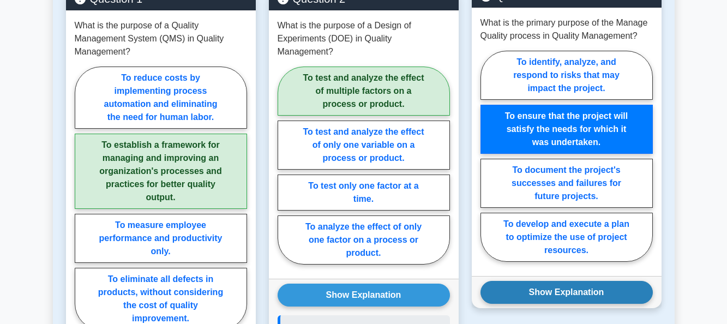
click at [578, 285] on button "Show Explanation" at bounding box center [566, 292] width 172 height 23
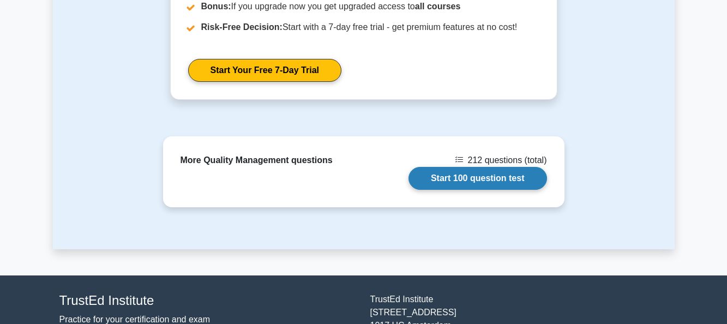
scroll to position [1799, 0]
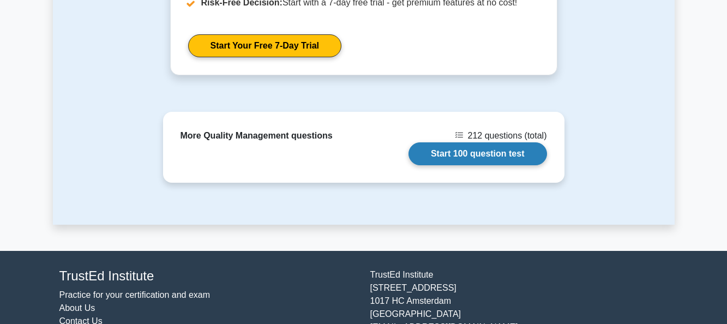
click at [507, 156] on link "Start 100 question test" at bounding box center [477, 153] width 138 height 23
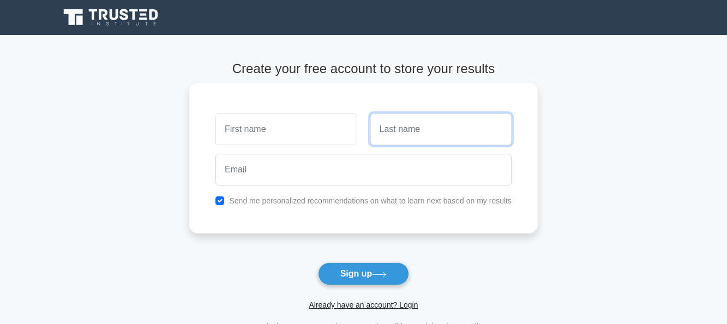
click at [421, 123] on input "text" at bounding box center [440, 129] width 141 height 32
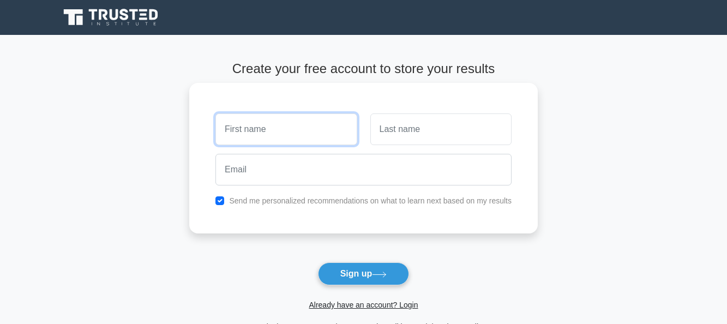
click at [295, 130] on input "text" at bounding box center [285, 129] width 141 height 32
type input "habtam"
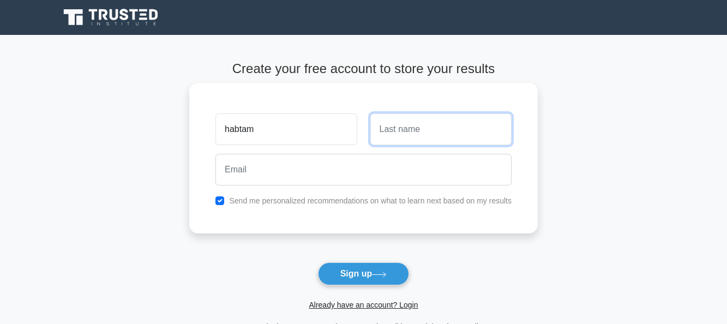
drag, startPoint x: 430, startPoint y: 120, endPoint x: 421, endPoint y: 134, distance: 16.2
click at [425, 124] on input "text" at bounding box center [440, 129] width 141 height 32
type input "[PERSON_NAME]"
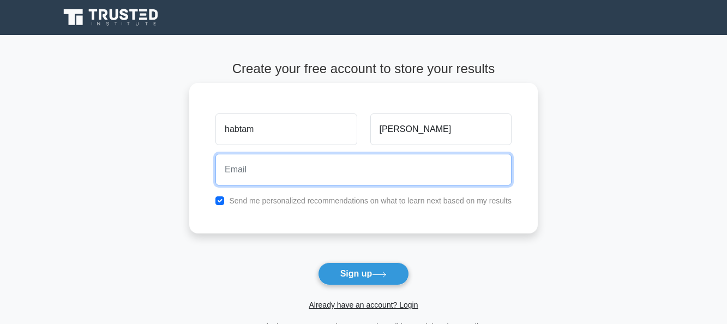
drag, startPoint x: 431, startPoint y: 156, endPoint x: 429, endPoint y: 170, distance: 14.3
click at [430, 166] on input "email" at bounding box center [363, 170] width 296 height 32
click at [412, 174] on input "email" at bounding box center [363, 170] width 296 height 32
type input "ha@3860"
click at [318, 262] on button "Sign up" at bounding box center [364, 273] width 92 height 23
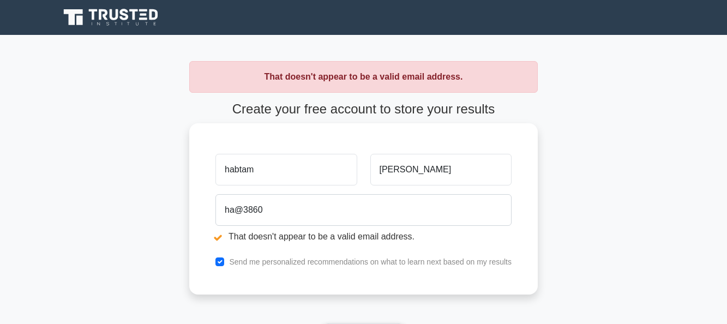
click at [261, 173] on input "habtam" at bounding box center [285, 170] width 141 height 32
drag, startPoint x: 290, startPoint y: 262, endPoint x: 301, endPoint y: 251, distance: 15.4
click at [297, 257] on label "Send me personalized recommendations on what to learn next based on my results" at bounding box center [370, 261] width 282 height 9
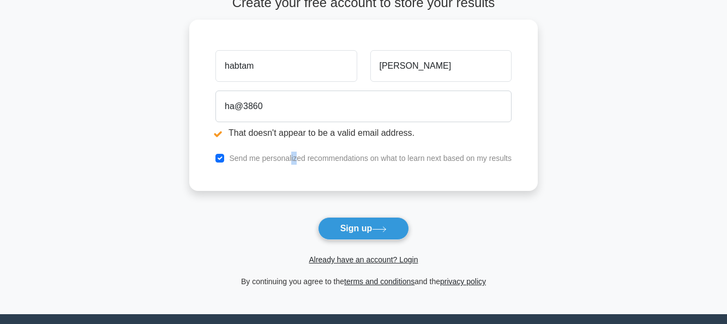
scroll to position [109, 0]
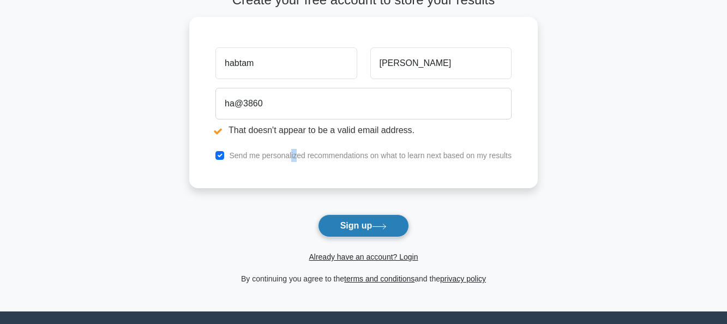
click at [338, 224] on button "Sign up" at bounding box center [364, 225] width 92 height 23
click at [340, 223] on form "Create your free account to store your results [GEOGRAPHIC_DATA] [GEOGRAPHIC_DA…" at bounding box center [363, 138] width 348 height 293
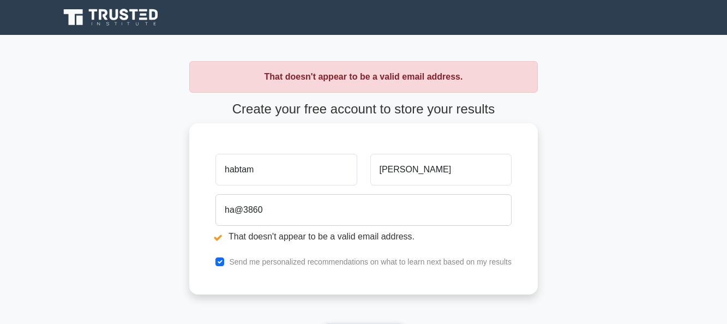
click at [265, 176] on input "habtam" at bounding box center [285, 170] width 141 height 32
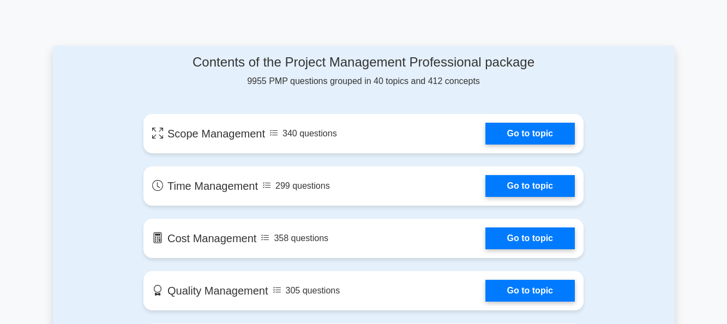
scroll to position [491, 0]
